Goal: Task Accomplishment & Management: Use online tool/utility

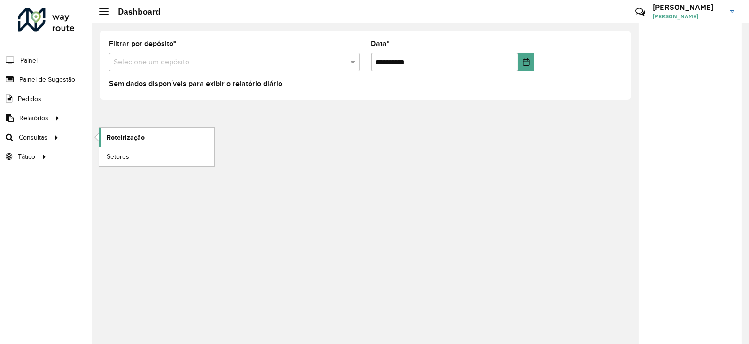
click at [119, 137] on span "Roteirização" at bounding box center [126, 137] width 38 height 10
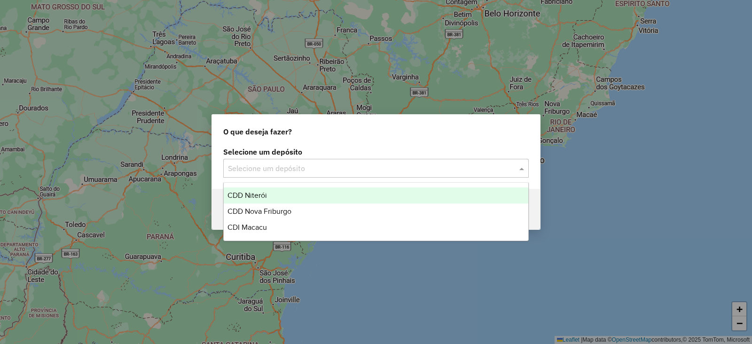
click at [241, 170] on input "text" at bounding box center [366, 168] width 277 height 11
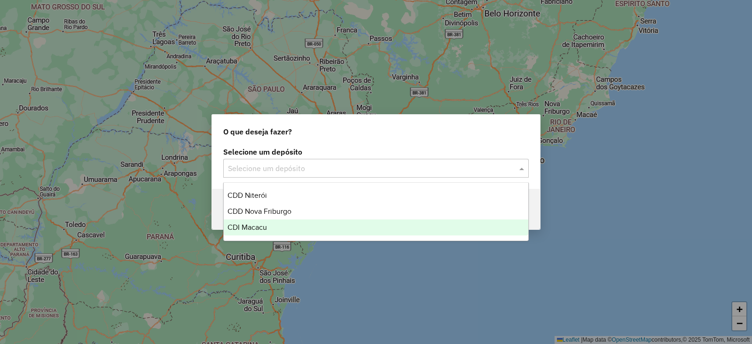
click at [244, 231] on div "CDI Macacu" at bounding box center [376, 227] width 304 height 16
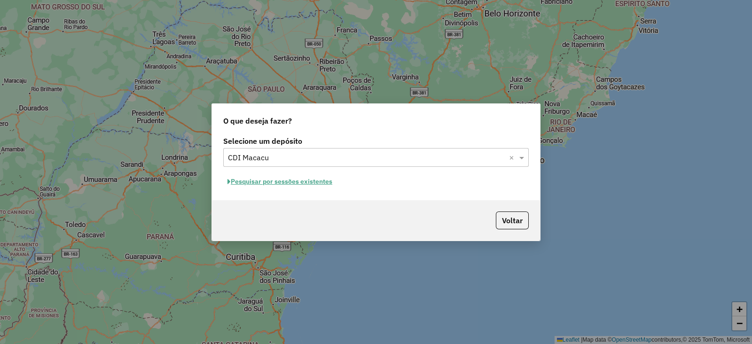
click at [258, 185] on button "Pesquisar por sessões existentes" at bounding box center [279, 181] width 113 height 15
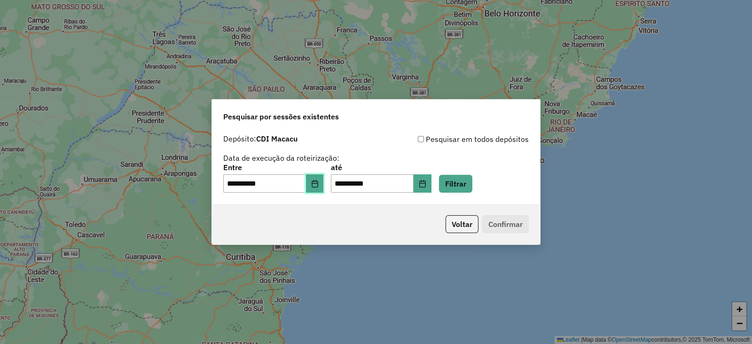
click at [318, 185] on icon "Choose Date" at bounding box center [315, 184] width 6 height 8
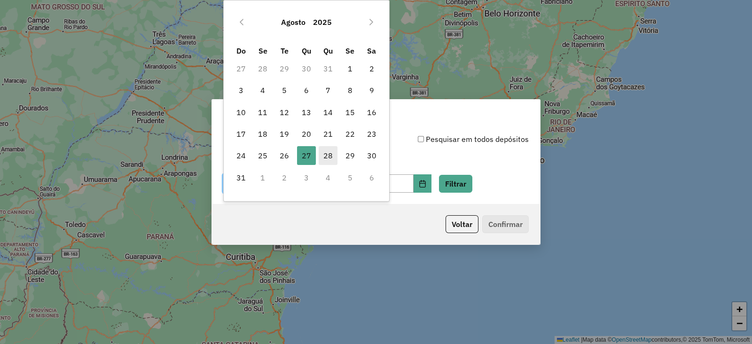
click at [335, 156] on span "28" at bounding box center [328, 155] width 19 height 19
type input "**********"
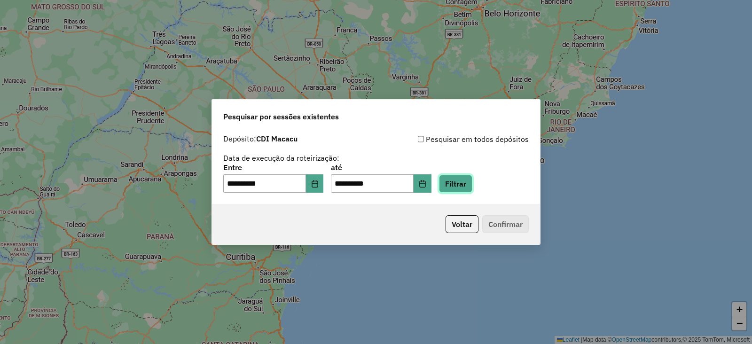
click at [462, 182] on button "Filtrar" at bounding box center [455, 184] width 33 height 18
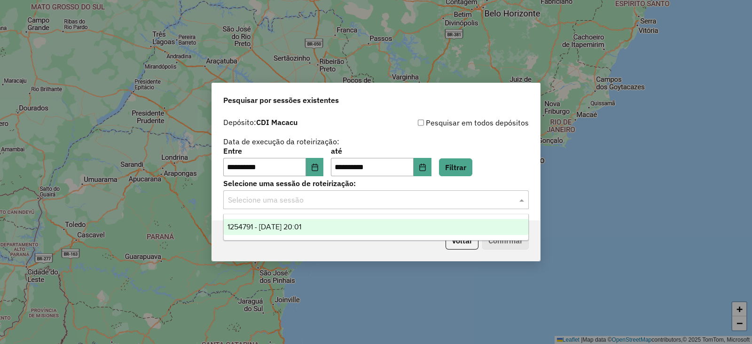
click at [319, 204] on input "text" at bounding box center [366, 200] width 277 height 11
click at [297, 228] on span "1254791 - 28/08/2025 20:01" at bounding box center [264, 227] width 74 height 8
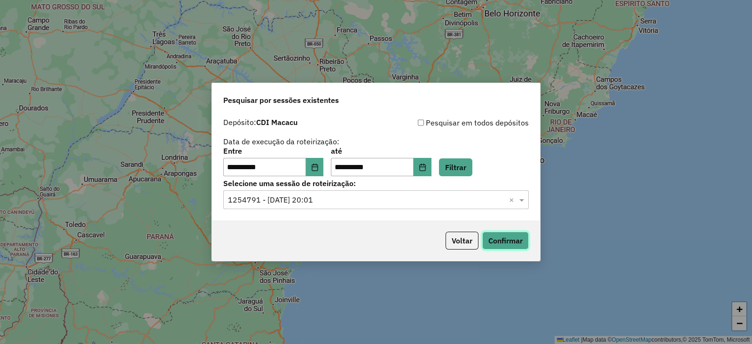
click at [493, 238] on button "Confirmar" at bounding box center [505, 241] width 47 height 18
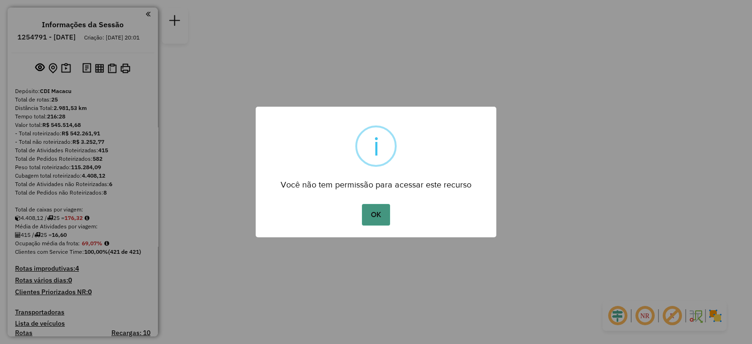
click at [371, 214] on button "OK" at bounding box center [376, 215] width 28 height 22
